Goal: Task Accomplishment & Management: Manage account settings

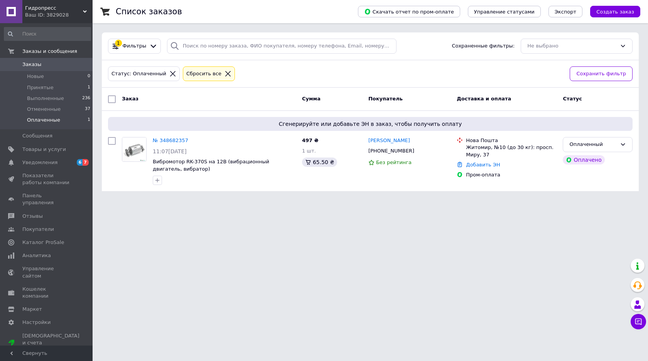
click at [498, 200] on html "Гидропресс Ваш ID: 3829028 Сайт Гидропресс Кабинет покупателя Проверить состоян…" at bounding box center [324, 100] width 648 height 200
click at [410, 200] on html "Гидропресс Ваш ID: 3829028 Сайт Гидропресс Кабинет покупателя Проверить состоян…" at bounding box center [324, 100] width 648 height 200
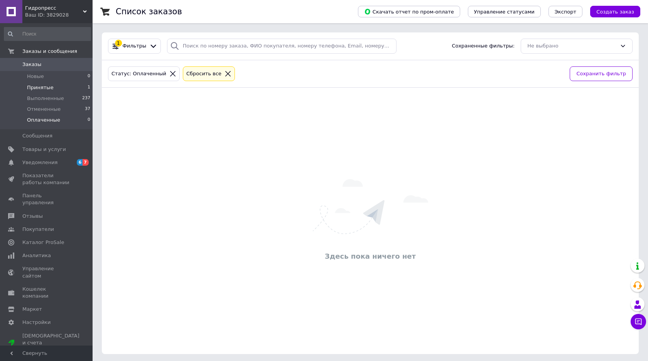
click at [58, 85] on li "Принятые 1" at bounding box center [47, 87] width 95 height 11
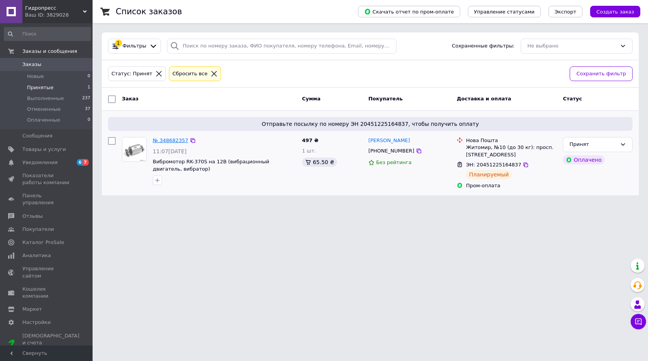
click at [175, 141] on link "№ 348682357" at bounding box center [171, 140] width 36 height 6
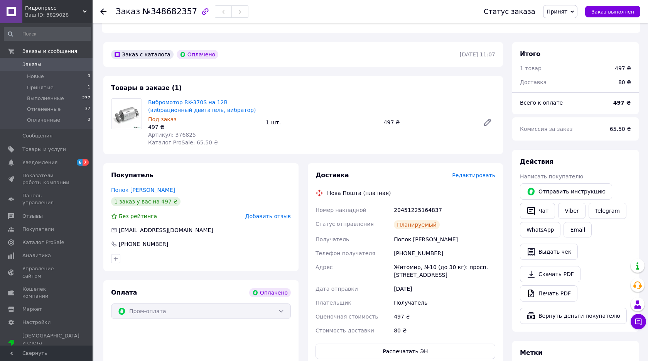
scroll to position [224, 0]
click at [165, 98] on link "Вибромотор RK-370S на 12В (вибрационный двигатель, вибратор)" at bounding box center [202, 105] width 108 height 14
click at [176, 131] on span "Артикул: 376825" at bounding box center [172, 134] width 48 height 6
copy span "376825"
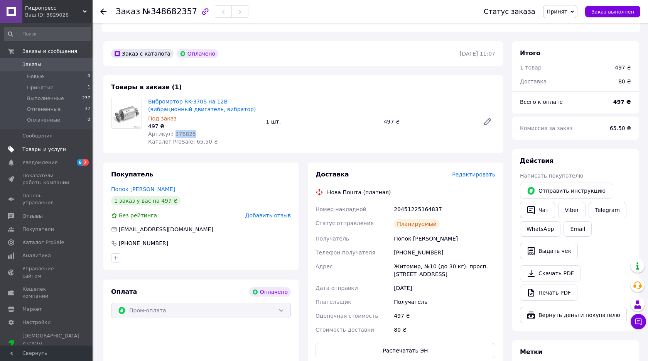
click at [53, 152] on span "Товары и услуги" at bounding box center [44, 149] width 44 height 7
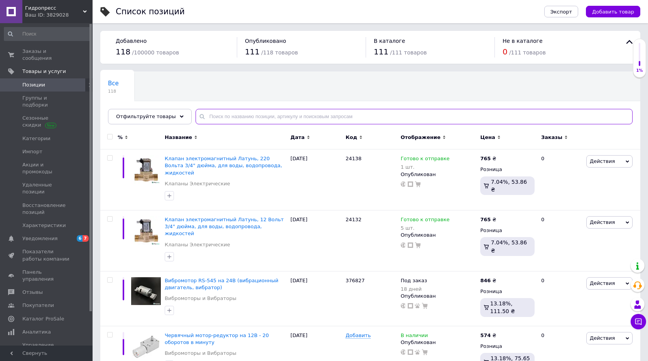
click at [275, 115] on input "text" at bounding box center [414, 116] width 437 height 15
paste input "376825"
type input "376825"
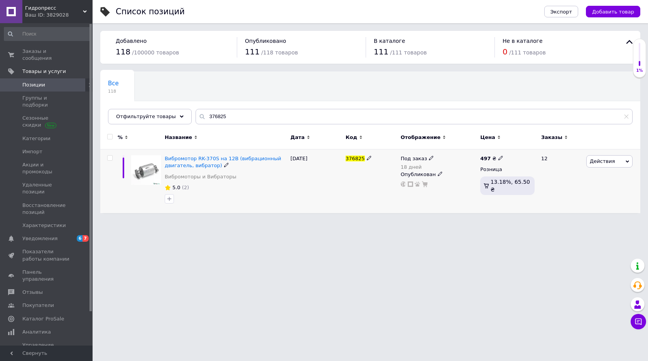
click at [430, 159] on icon at bounding box center [431, 158] width 5 height 5
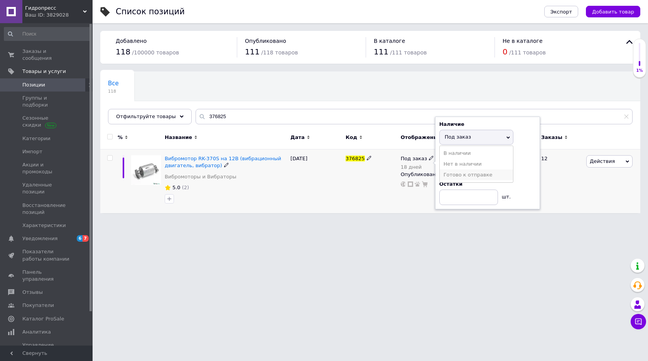
click at [459, 176] on li "Готово к отправке" at bounding box center [476, 174] width 73 height 11
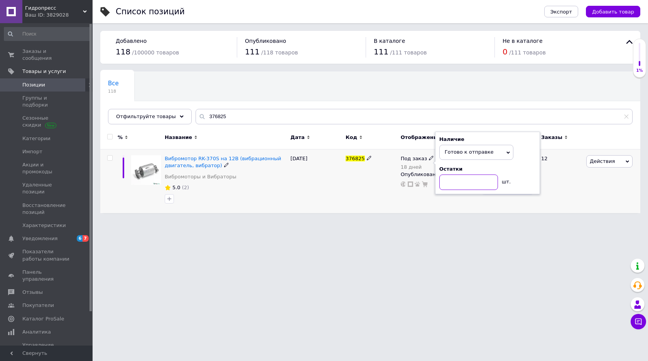
click at [460, 179] on input at bounding box center [469, 181] width 59 height 15
type input "14"
click at [421, 202] on div "Под заказ 18 дней Наличие Готово к отправке В наличии Нет в наличии Под заказ О…" at bounding box center [439, 181] width 80 height 64
